Goal: Share content

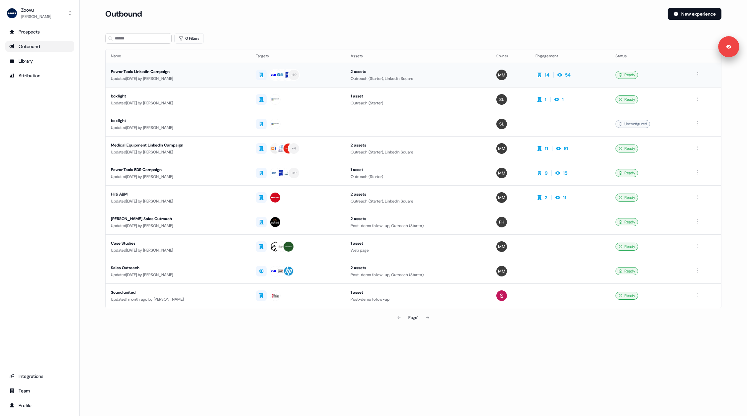
click at [205, 82] on td "Power Tools LinkedIn Campaign Updated [DATE] by [PERSON_NAME]" at bounding box center [178, 75] width 145 height 25
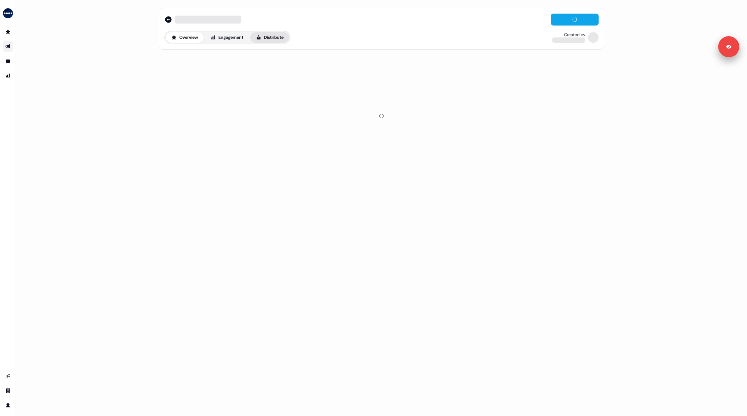
click at [278, 35] on button "Distribute" at bounding box center [269, 37] width 39 height 11
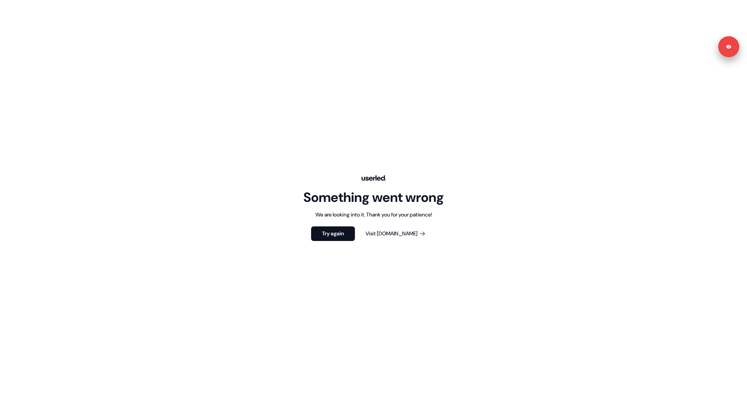
click at [342, 244] on div "Something went wrong We are looking into it. Thank you for your patience! Try a…" at bounding box center [373, 208] width 747 height 416
click at [341, 237] on button "Try again" at bounding box center [333, 234] width 44 height 15
click at [327, 235] on button "Try again" at bounding box center [333, 234] width 44 height 15
click at [349, 230] on button "Try again" at bounding box center [333, 234] width 44 height 15
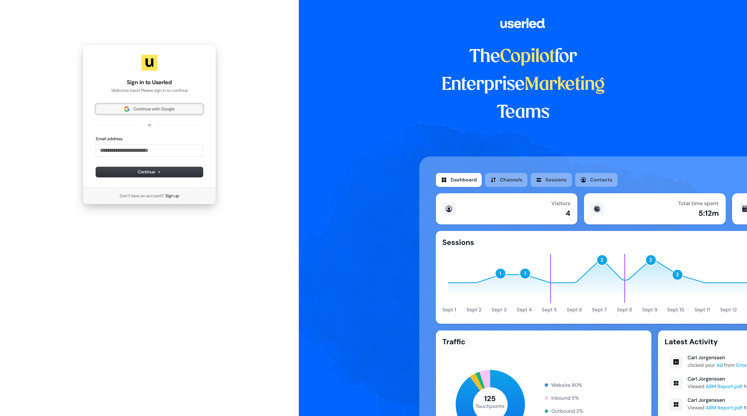
click at [140, 109] on span "Continue with Google" at bounding box center [153, 109] width 41 height 6
